Goal: Check status: Check status

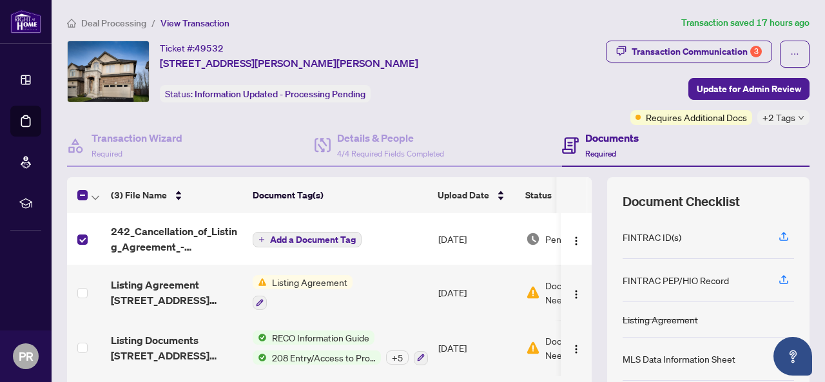
scroll to position [37, 0]
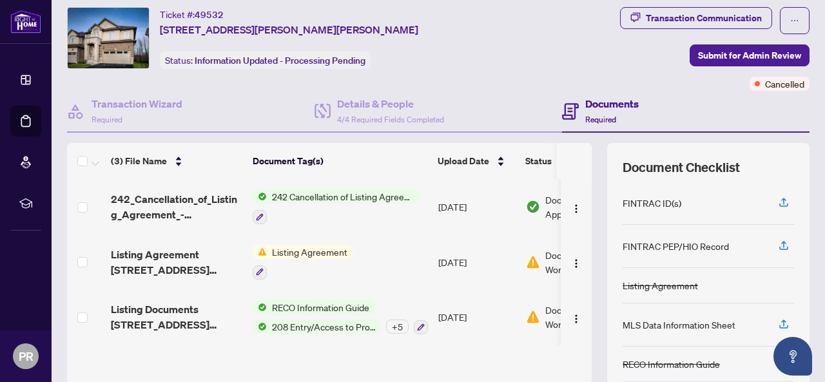
scroll to position [94, 0]
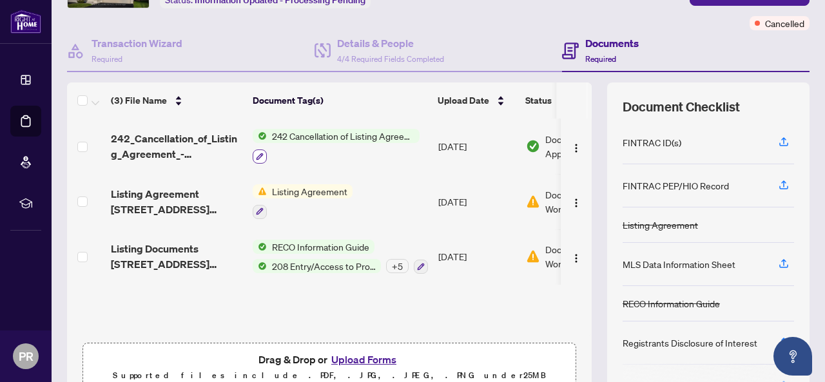
click at [258, 157] on icon "button" at bounding box center [260, 156] width 7 height 7
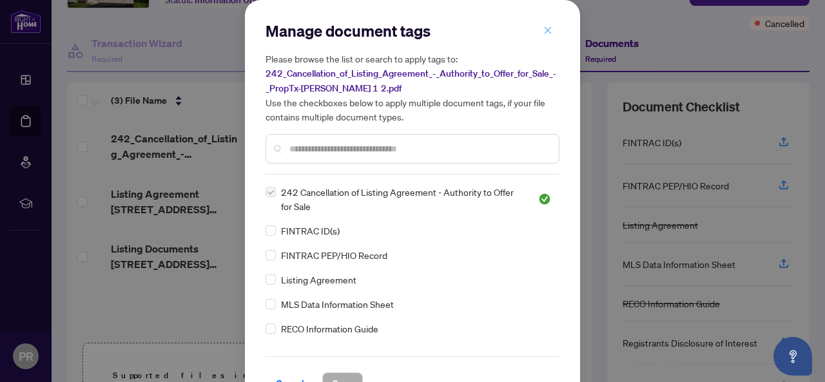
click at [545, 30] on icon "close" at bounding box center [548, 29] width 7 height 7
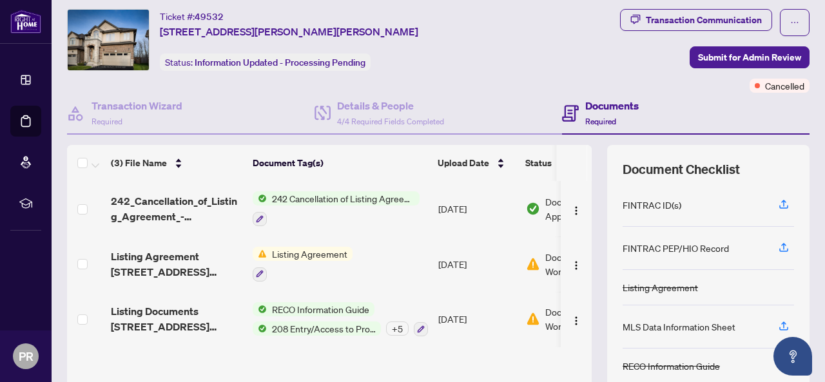
scroll to position [31, 0]
click at [341, 195] on span "242 Cancellation of Listing Agreement - Authority to Offer for Sale" at bounding box center [343, 199] width 153 height 14
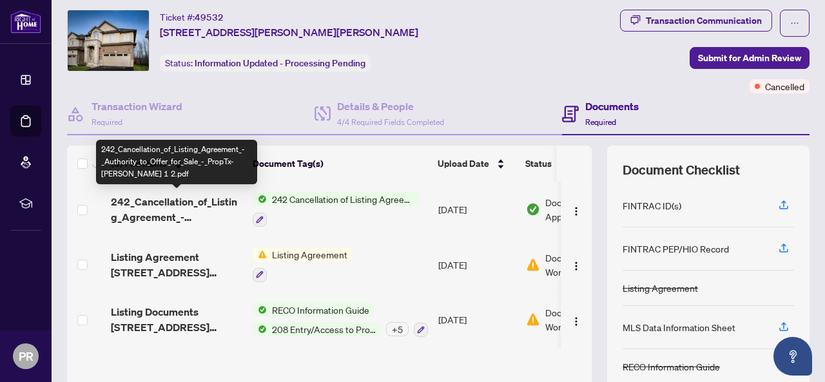
click at [170, 201] on span "242_Cancellation_of_Listing_Agreement_-_Authority_to_Offer_for_Sale_-_PropTx-[P…" at bounding box center [177, 209] width 132 height 31
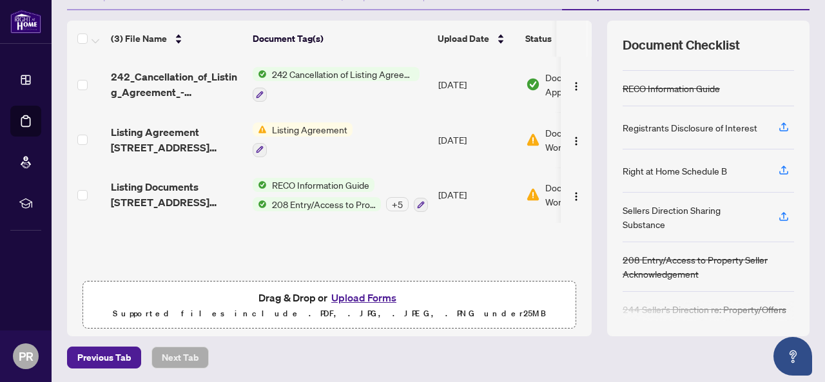
scroll to position [0, 83]
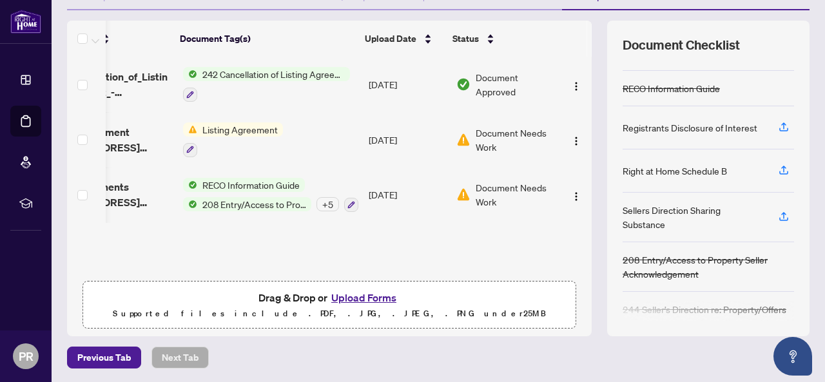
click at [476, 84] on span "Document Approved" at bounding box center [516, 84] width 80 height 28
